Goal: Task Accomplishment & Management: Manage account settings

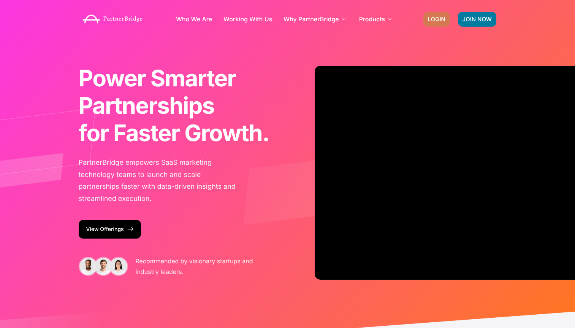
click at [429, 16] on span "LOGIN" at bounding box center [436, 19] width 17 height 6
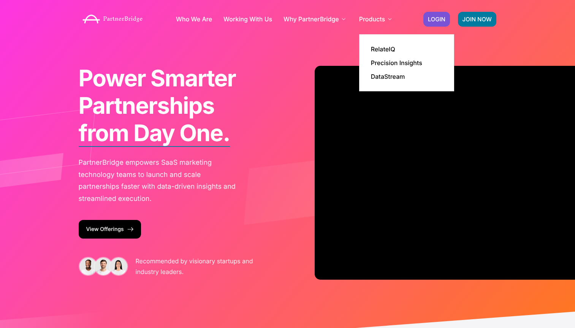
click at [382, 34] on li "Products RelateIQ Precision Insights DataStream" at bounding box center [376, 19] width 35 height 30
click at [382, 49] on link "RelateIQ" at bounding box center [383, 49] width 24 height 6
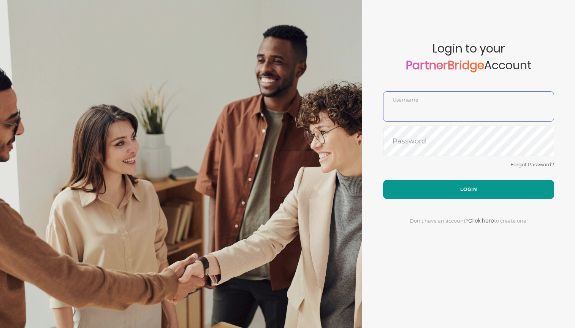
type input "DemoUser"
click at [466, 184] on button "Login" at bounding box center [468, 189] width 171 height 19
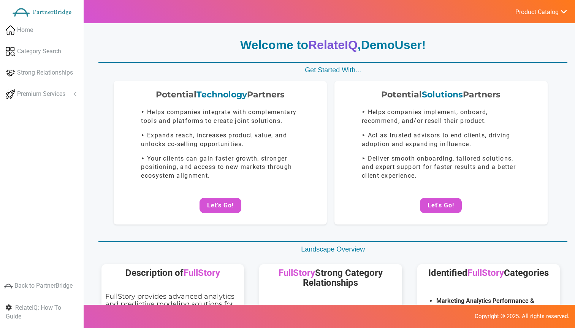
click at [132, 38] on p "Welcome to RelateIQ , DemoUser !" at bounding box center [332, 45] width 469 height 17
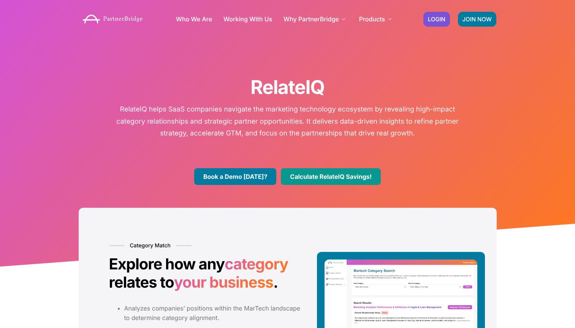
click at [338, 173] on link "Calculate RelateIQ Savings!" at bounding box center [331, 176] width 100 height 17
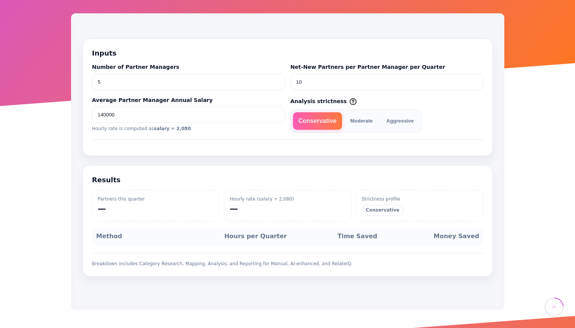
scroll to position [157, 0]
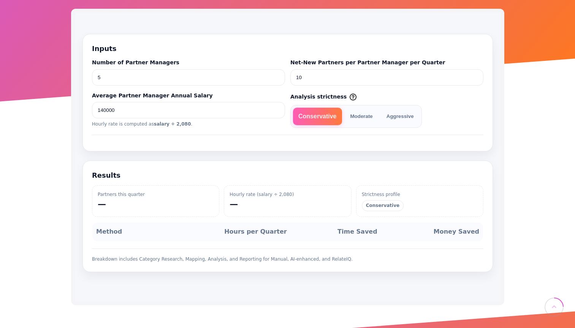
click at [204, 92] on label "Average Partner Manager Annual Salary" at bounding box center [188, 96] width 193 height 8
click at [204, 102] on input "140000" at bounding box center [188, 110] width 193 height 16
click at [320, 114] on button "Conservative" at bounding box center [317, 116] width 49 height 17
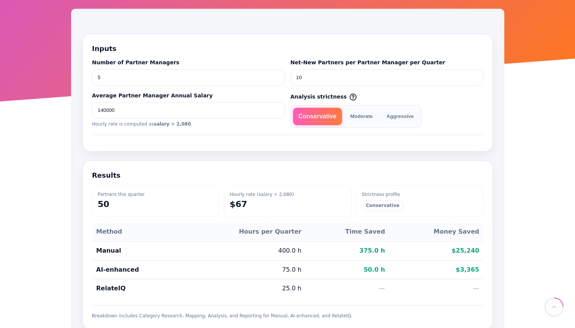
click at [366, 110] on button "Moderate" at bounding box center [361, 116] width 33 height 17
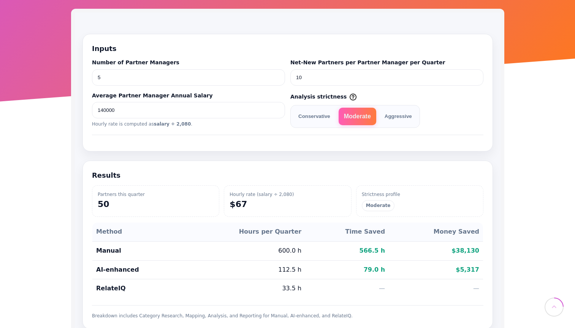
click at [397, 111] on button "Aggressive" at bounding box center [398, 116] width 38 height 17
click at [305, 116] on button "Conservative" at bounding box center [314, 116] width 43 height 17
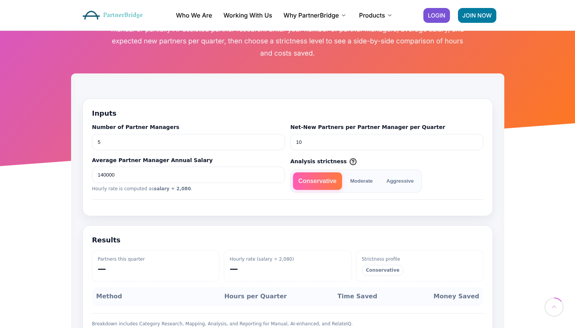
scroll to position [94, 0]
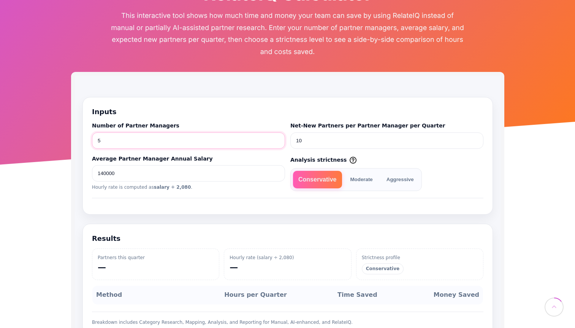
click at [190, 137] on input "5" at bounding box center [188, 140] width 193 height 16
drag, startPoint x: 187, startPoint y: 142, endPoint x: 194, endPoint y: 148, distance: 8.3
click at [187, 142] on input "5" at bounding box center [188, 140] width 193 height 16
click at [278, 138] on input "6" at bounding box center [188, 140] width 193 height 16
type input "5"
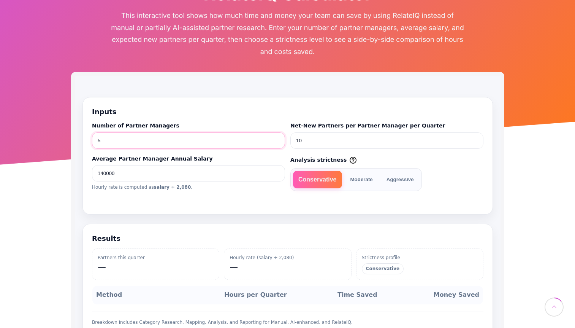
click at [276, 142] on input "5" at bounding box center [188, 140] width 193 height 16
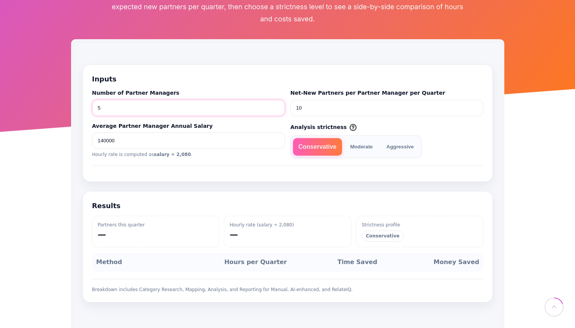
scroll to position [128, 0]
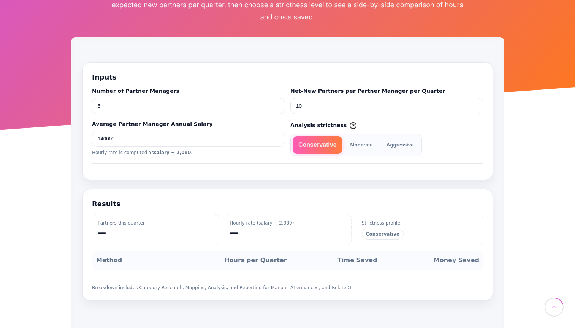
click at [281, 160] on section "Inputs Number of Partner Managers 5 Net-New Partners per Partner Manager per Qu…" at bounding box center [287, 121] width 411 height 118
click at [234, 149] on div "Hourly rate is computed as salary ÷ 2,080 ." at bounding box center [188, 152] width 193 height 7
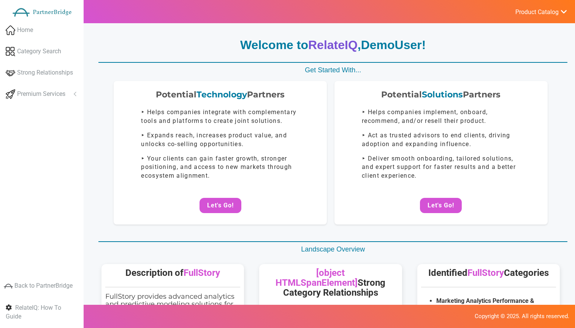
click at [528, 13] on span "Product Catalog" at bounding box center [537, 12] width 43 height 8
click at [504, 76] on link "Log Out" at bounding box center [522, 80] width 89 height 15
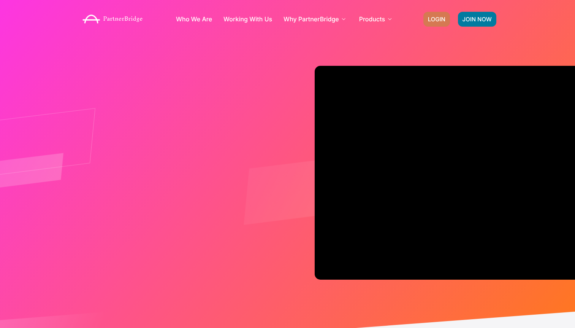
click at [445, 18] on span "LOGIN" at bounding box center [436, 19] width 17 height 6
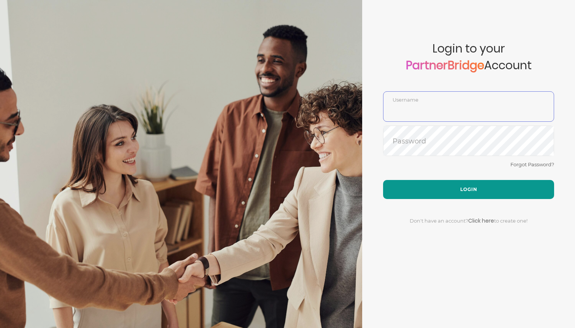
type input "DemoUser"
click at [451, 196] on button "Login" at bounding box center [468, 189] width 171 height 19
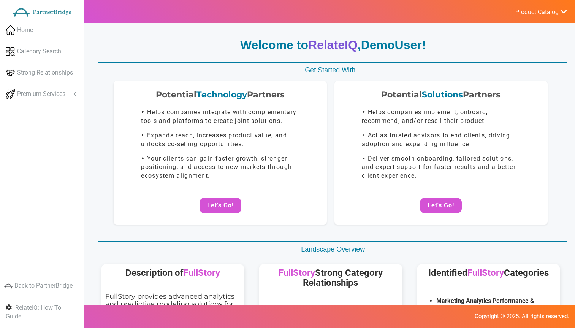
click at [366, 40] on span "DemoUser" at bounding box center [391, 45] width 61 height 14
click at [368, 42] on span "DemoUser" at bounding box center [391, 45] width 61 height 14
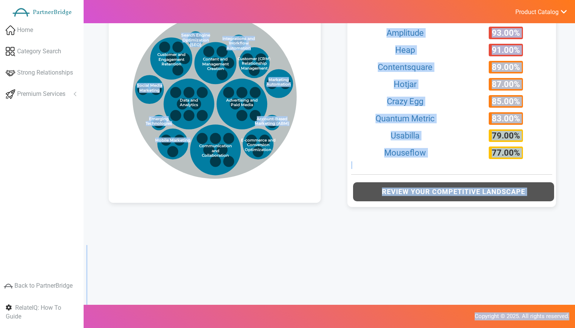
drag, startPoint x: 284, startPoint y: 239, endPoint x: 344, endPoint y: 309, distance: 91.9
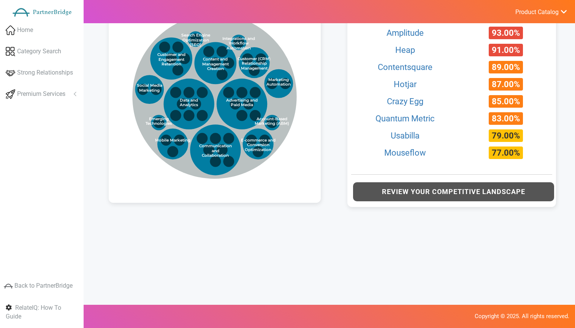
scroll to position [0, 0]
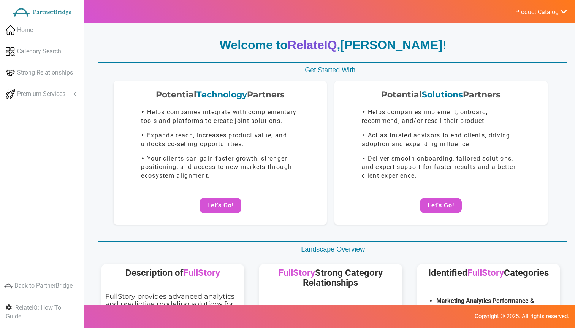
click at [530, 15] on span "Product Catalog" at bounding box center [537, 12] width 43 height 8
click at [503, 81] on link "Log Out" at bounding box center [522, 80] width 89 height 15
click at [503, 81] on div "Potential Solutions Partners ‣ Helps companies implement, onboard, recommend, a…" at bounding box center [441, 152] width 213 height 143
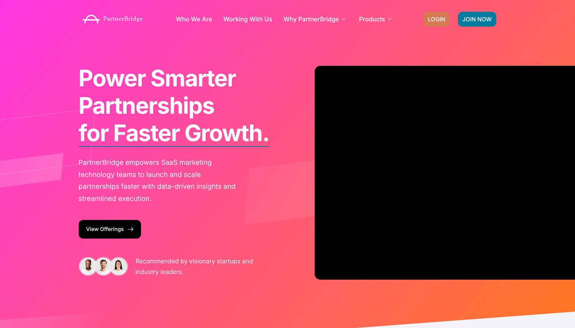
click at [432, 18] on span "LOGIN" at bounding box center [436, 19] width 17 height 6
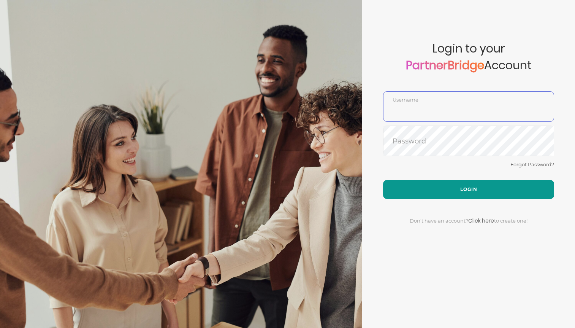
type input "DemoUser"
click at [463, 189] on button "Login" at bounding box center [468, 189] width 171 height 19
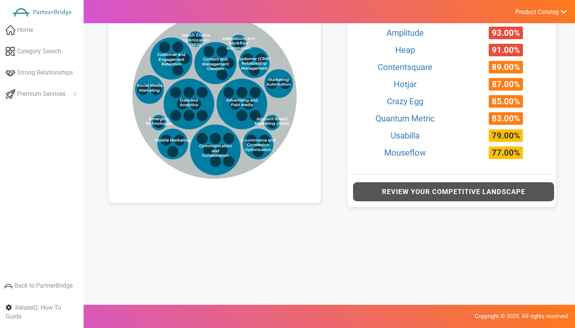
scroll to position [43, 0]
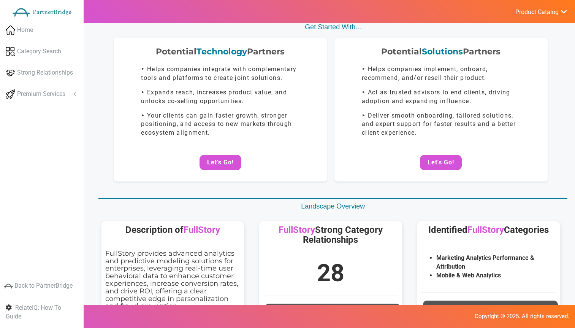
drag, startPoint x: 560, startPoint y: 8, endPoint x: 558, endPoint y: 18, distance: 10.1
click at [560, 8] on link "Product Catalog" at bounding box center [537, 11] width 60 height 10
click at [519, 79] on link "Log Out" at bounding box center [522, 80] width 89 height 15
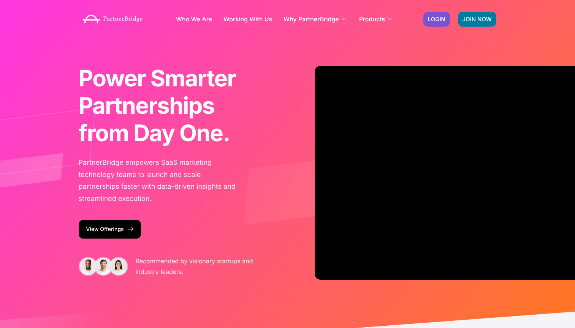
click at [429, 10] on div "JOIN NOW LOGIN" at bounding box center [460, 19] width 81 height 22
click at [431, 15] on link "LOGIN" at bounding box center [437, 19] width 27 height 15
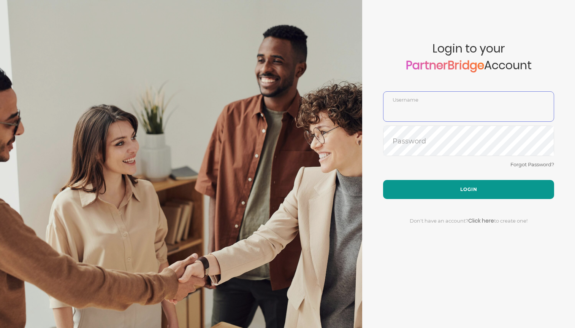
type input "DemoUser"
click at [460, 190] on button "Login" at bounding box center [468, 189] width 171 height 19
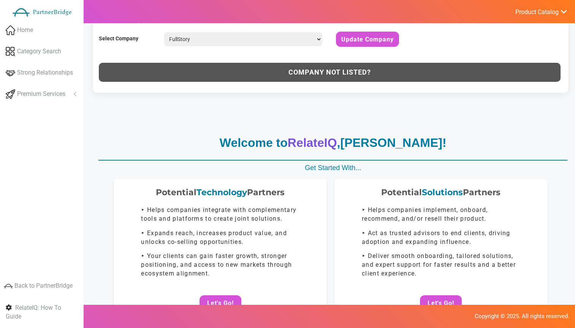
click at [246, 100] on div at bounding box center [330, 110] width 489 height 25
click at [248, 39] on select "Select a company… &Open &Open 100Shoppers 100Shoppers 1010data 1010data 10Duke …" at bounding box center [243, 39] width 158 height 14
click at [310, 38] on select "Select a company… &Open &Open 100Shoppers 100Shoppers 1010data 1010data 10Duke …" at bounding box center [243, 39] width 158 height 14
click at [260, 56] on div "Select Company Select a company… &Open &Open 100Shoppers 100Shoppers 1010data 1…" at bounding box center [331, 52] width 464 height 61
click at [254, 44] on select "Select a company… &Open &Open 100Shoppers 100Shoppers 1010data 1010data 10Duke …" at bounding box center [243, 39] width 158 height 14
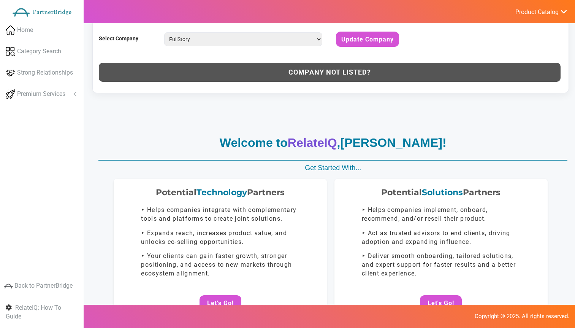
select select "Fuseclassroom"
click at [164, 32] on select "Select a company… &Open &Open 100Shoppers 100Shoppers 1010data 1010data 10Duke …" at bounding box center [243, 39] width 158 height 14
click at [355, 41] on button "Update Company" at bounding box center [367, 39] width 63 height 15
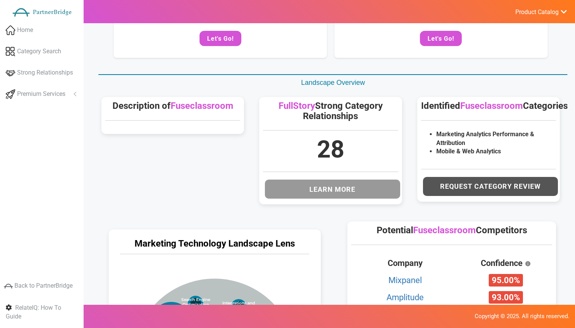
scroll to position [362, 0]
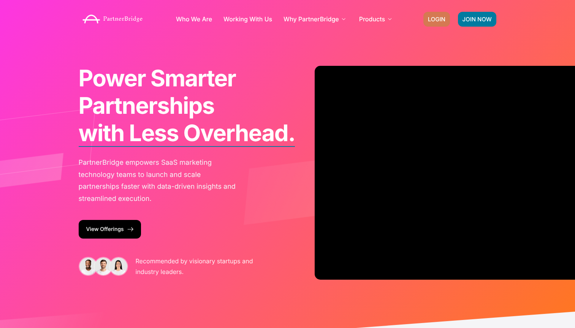
click at [435, 11] on div "JOIN NOW LOGIN" at bounding box center [460, 19] width 81 height 22
click at [435, 14] on link "LOGIN" at bounding box center [437, 19] width 27 height 15
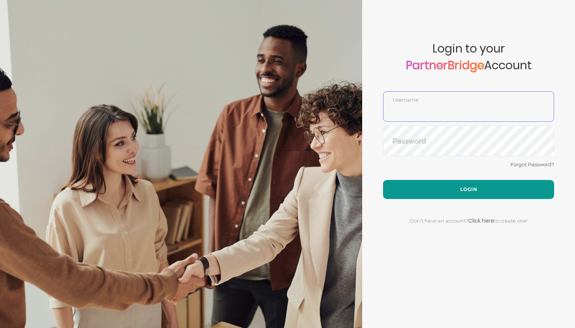
type input "DemoUser"
click at [481, 191] on button "Login" at bounding box center [468, 189] width 171 height 19
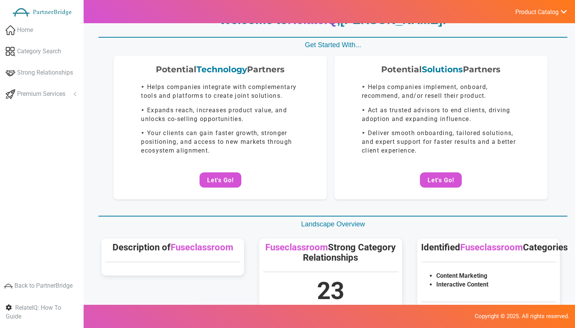
scroll to position [221, 0]
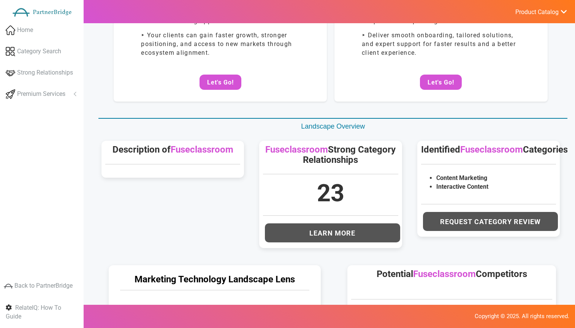
select select "Fuseclassroom"
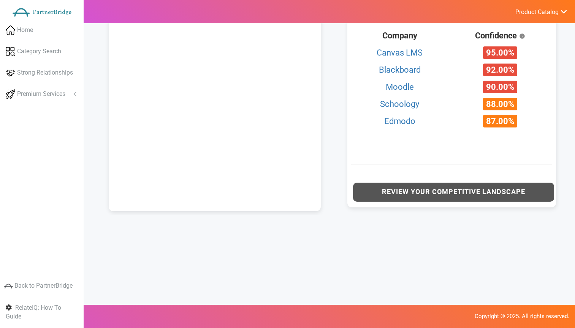
scroll to position [86, 0]
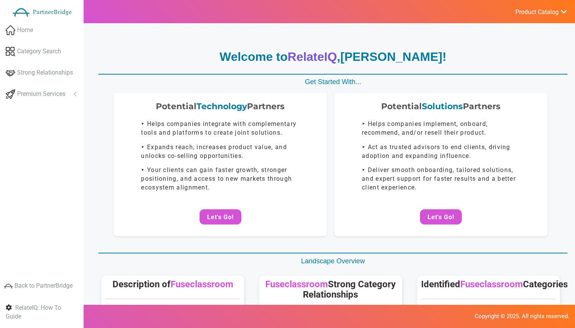
click at [213, 217] on button "Let's Go!" at bounding box center [221, 216] width 42 height 15
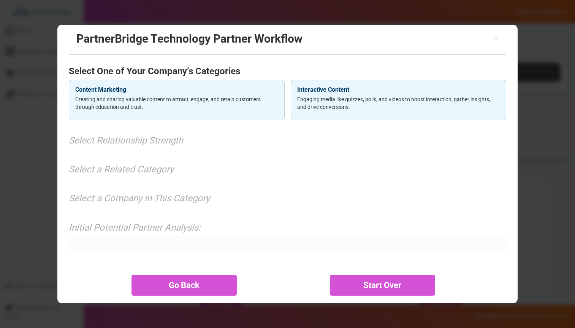
drag, startPoint x: 249, startPoint y: 49, endPoint x: 247, endPoint y: 57, distance: 8.8
click at [249, 50] on div "× PartnerBridge Technology Partner Workflow" at bounding box center [287, 40] width 437 height 30
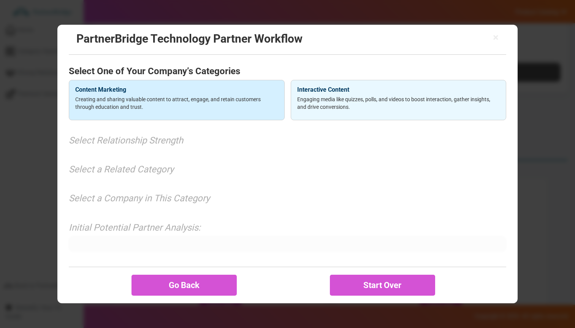
click at [238, 92] on div "Content Marketing Creating and sharing valuable content to attract, engage, and…" at bounding box center [177, 100] width 216 height 40
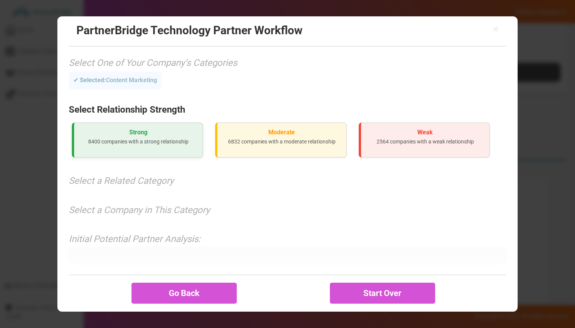
click at [153, 128] on div "Strong 8400 companies with a strong relationship" at bounding box center [137, 139] width 131 height 35
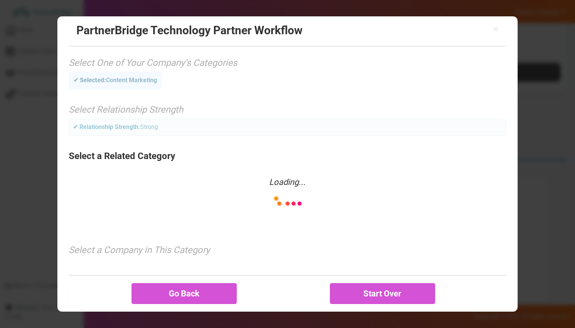
scroll to position [26, 0]
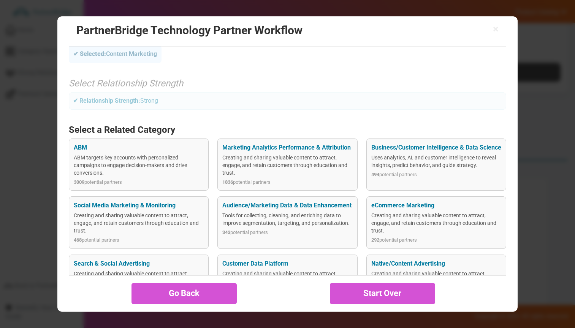
click at [280, 254] on div "ABM ABM targets key accounts with personalized campaigns to engage decision-mak…" at bounding box center [287, 287] width 437 height 299
click at [285, 261] on div "Customer Data Platform" at bounding box center [287, 263] width 130 height 9
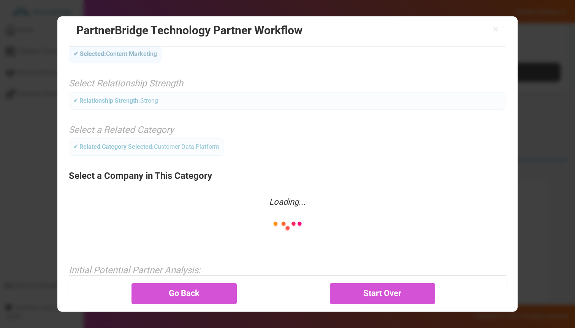
scroll to position [0, 0]
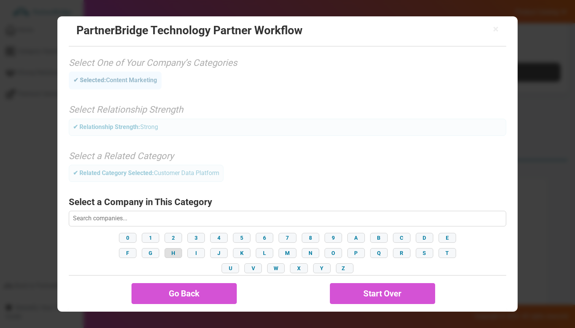
click at [175, 248] on button "H" at bounding box center [173, 253] width 17 height 10
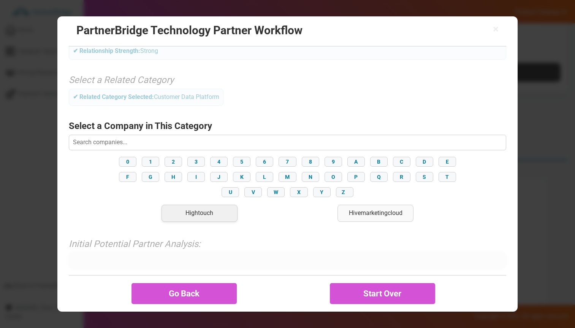
click at [200, 218] on div "Hightouch" at bounding box center [200, 213] width 76 height 17
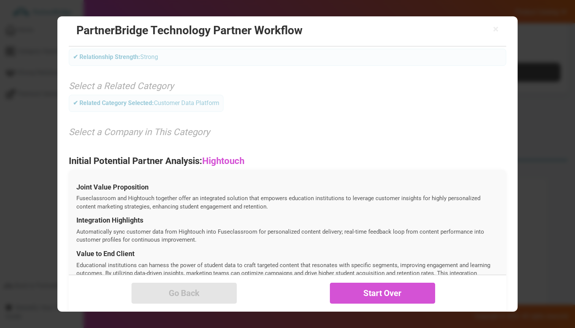
scroll to position [70, 0]
drag, startPoint x: 491, startPoint y: 26, endPoint x: 495, endPoint y: 27, distance: 4.3
click at [491, 26] on h2 "PartnerBridge Technology Partner Workflow" at bounding box center [287, 30] width 422 height 13
click at [495, 27] on span "×" at bounding box center [496, 29] width 6 height 11
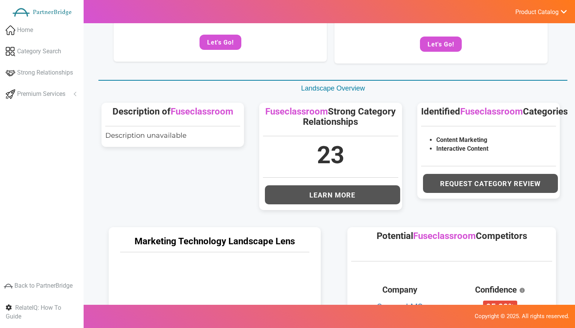
scroll to position [372, 0]
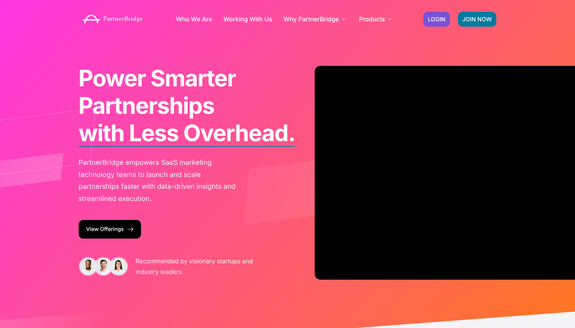
click at [451, 14] on div "JOIN NOW LOGIN" at bounding box center [460, 19] width 81 height 22
click at [445, 17] on span "LOGIN" at bounding box center [436, 19] width 17 height 6
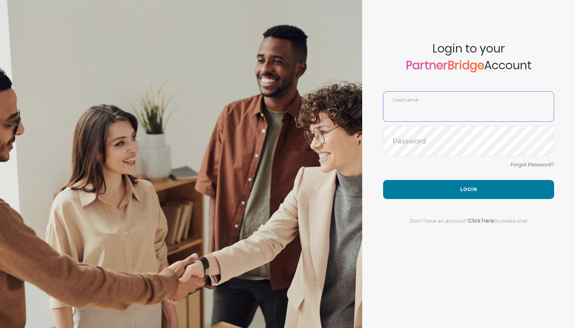
type input "DemoUser"
drag, startPoint x: 429, startPoint y: 168, endPoint x: 437, endPoint y: 177, distance: 11.3
click at [430, 168] on div "Forgot Password?" at bounding box center [468, 170] width 171 height 20
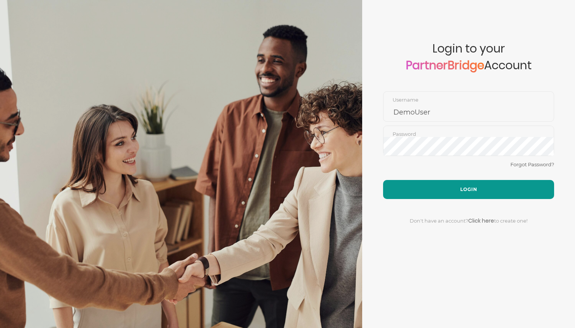
drag, startPoint x: 437, startPoint y: 178, endPoint x: 441, endPoint y: 181, distance: 5.1
click at [439, 179] on div "Forgot Password?" at bounding box center [468, 170] width 171 height 20
click at [442, 183] on button "Login" at bounding box center [468, 189] width 171 height 19
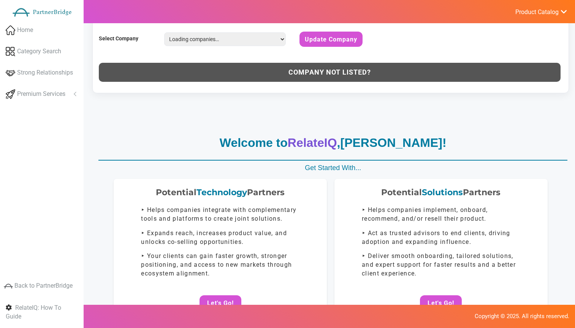
select select "Fuseclassroom"
drag, startPoint x: 238, startPoint y: 109, endPoint x: 251, endPoint y: 100, distance: 15.7
click at [238, 108] on div at bounding box center [330, 110] width 489 height 25
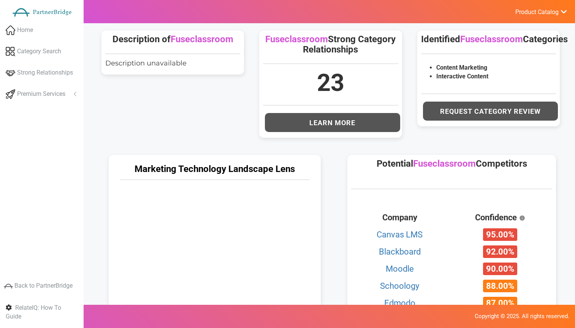
scroll to position [332, 0]
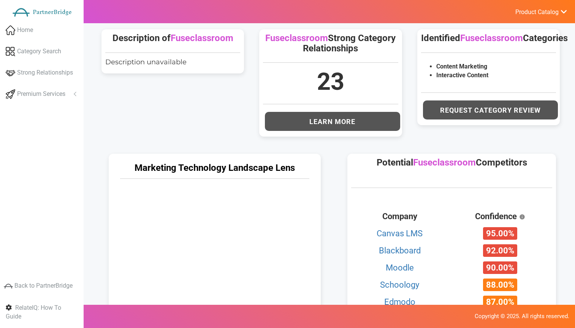
click at [209, 320] on p "Copyright © 2025. All rights reserved." at bounding box center [288, 316] width 564 height 8
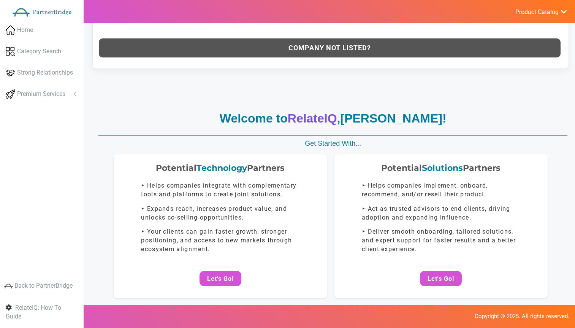
scroll to position [0, 0]
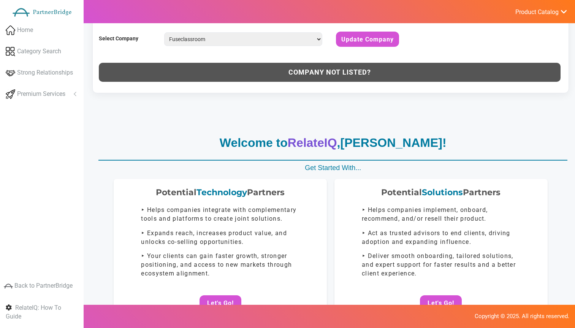
click at [241, 108] on div at bounding box center [330, 110] width 489 height 25
